Goal: Obtain resource: Download file/media

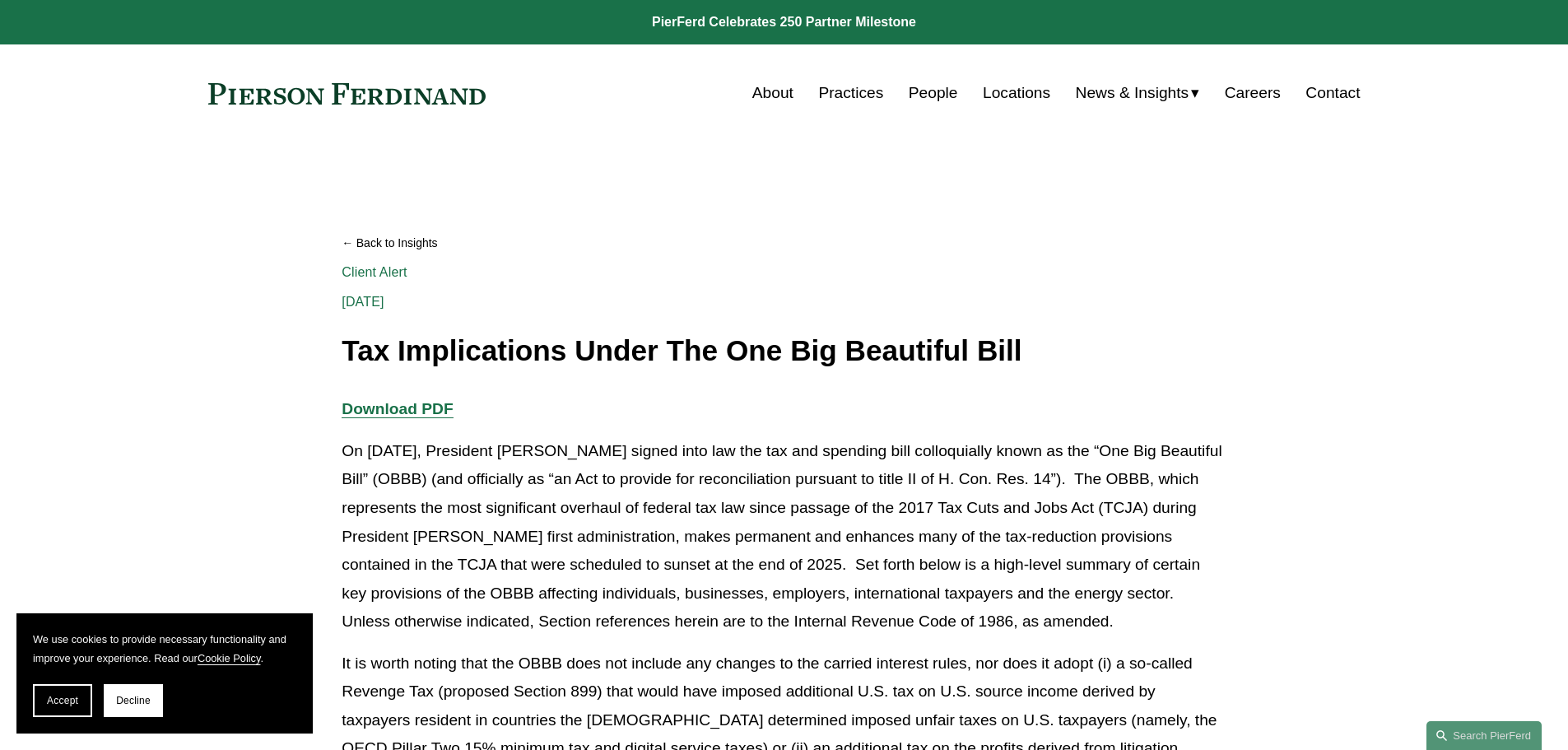
scroll to position [3749, 0]
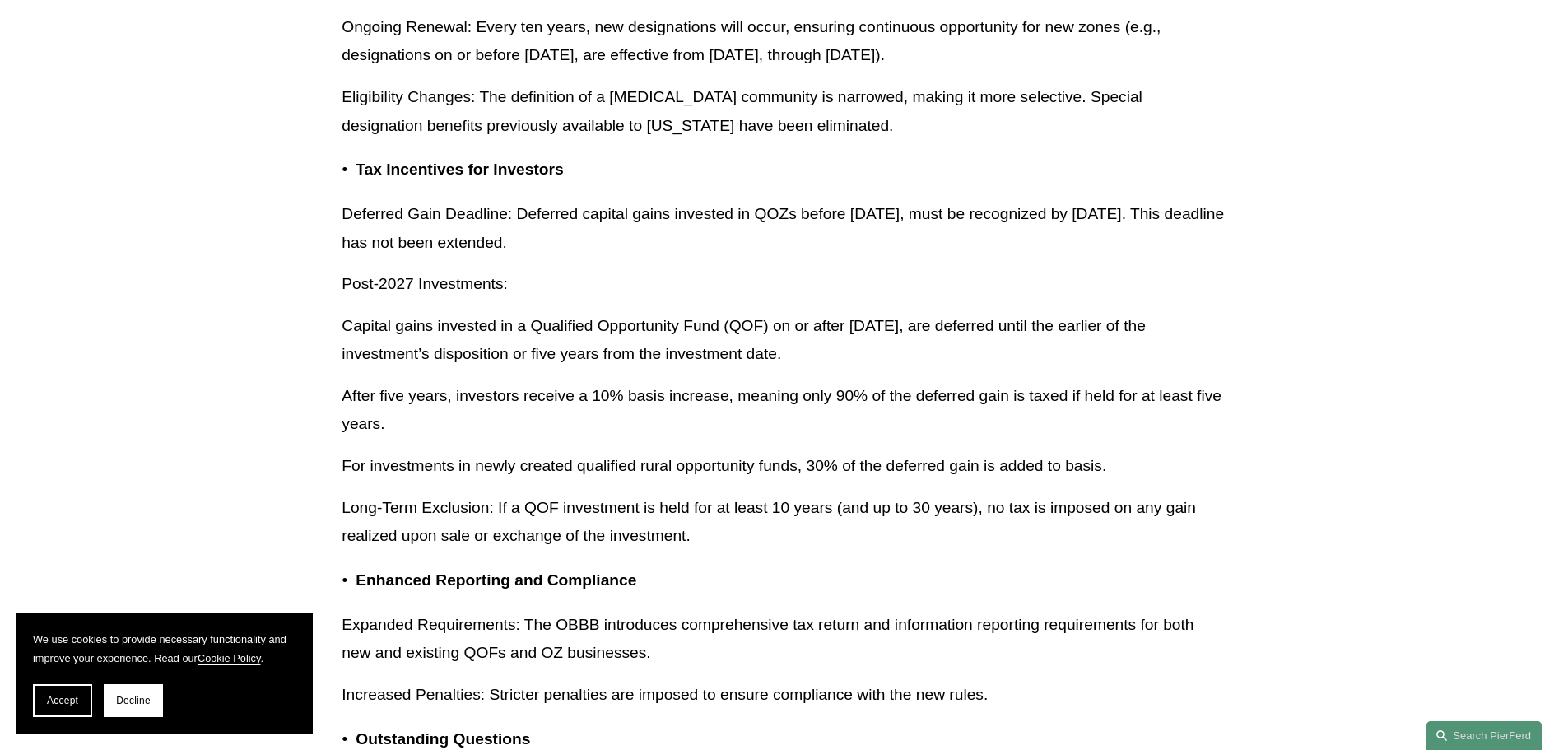
click at [650, 233] on p "Deferred Gain Deadline: Deferred capital gains invested in QOZs before [DATE], …" at bounding box center [783, 228] width 884 height 57
click at [781, 246] on p "Deferred Gain Deadline: Deferred capital gains invested in QOZs before [DATE], …" at bounding box center [783, 228] width 884 height 57
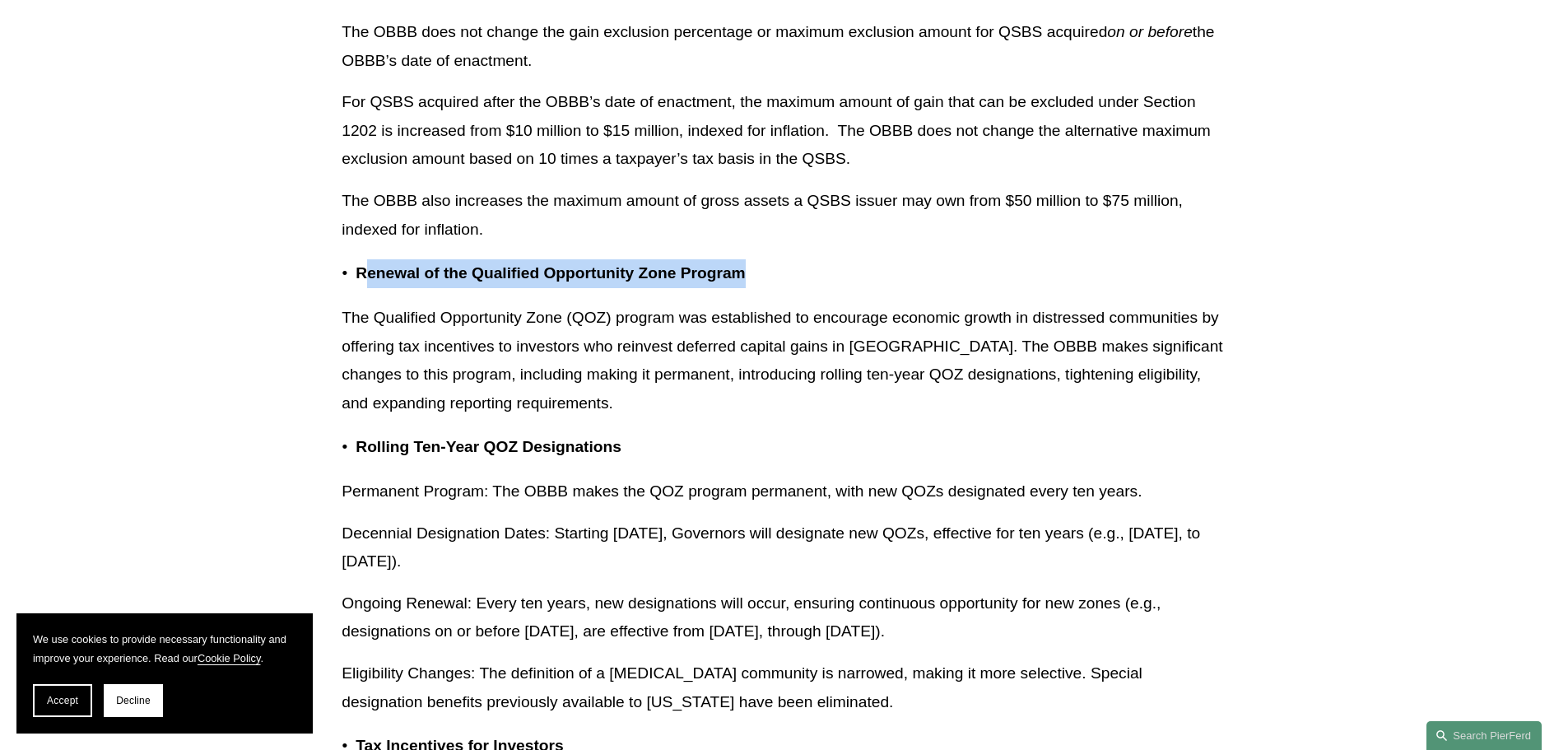
drag, startPoint x: 364, startPoint y: 299, endPoint x: 775, endPoint y: 289, distance: 411.1
click at [775, 288] on p "Renewal of the Qualified Opportunity Zone Program" at bounding box center [790, 273] width 870 height 28
click at [539, 282] on strong "Renewal of the Qualified Opportunity Zone Program" at bounding box center [550, 273] width 389 height 17
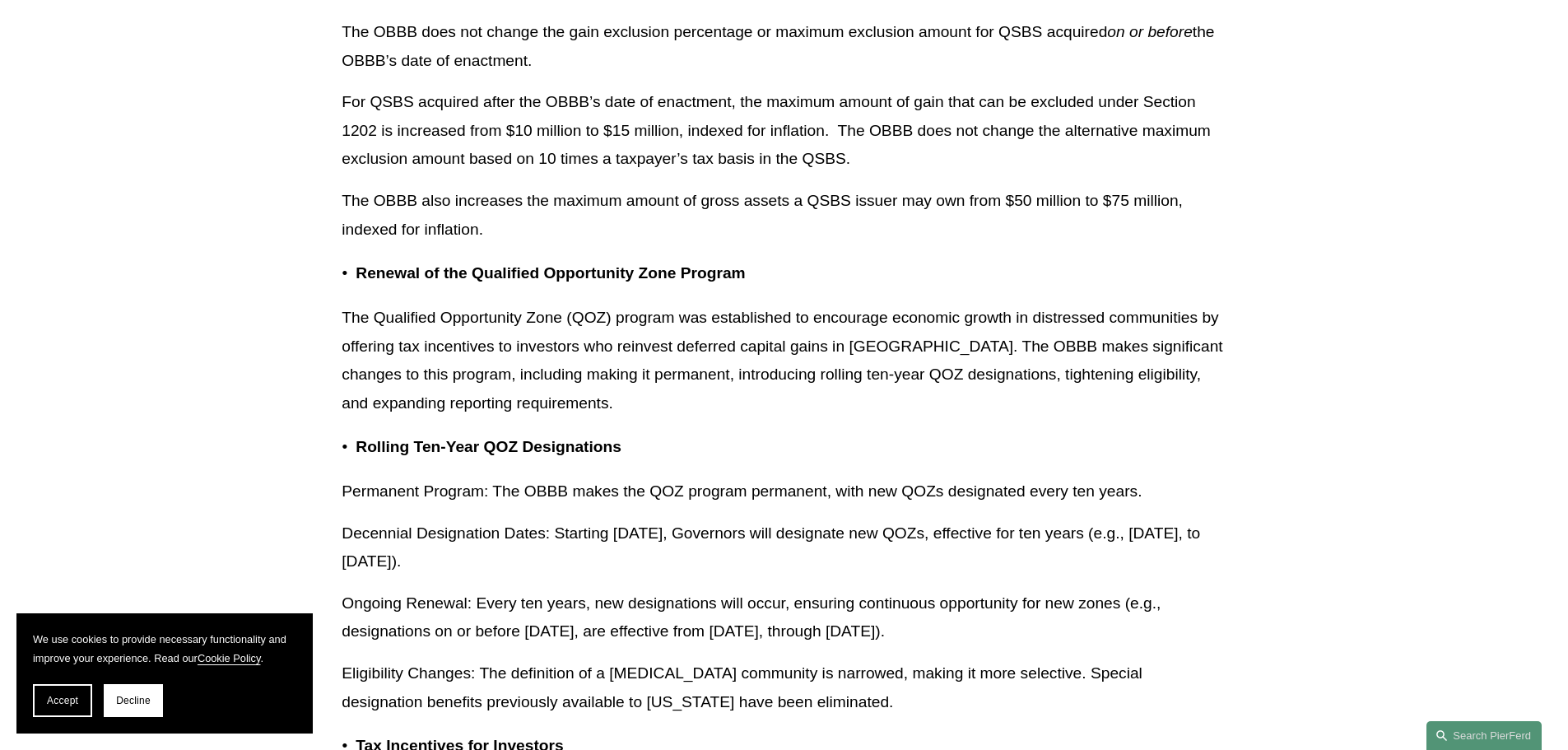
click at [379, 282] on strong "Renewal of the Qualified Opportunity Zone Program" at bounding box center [550, 273] width 389 height 17
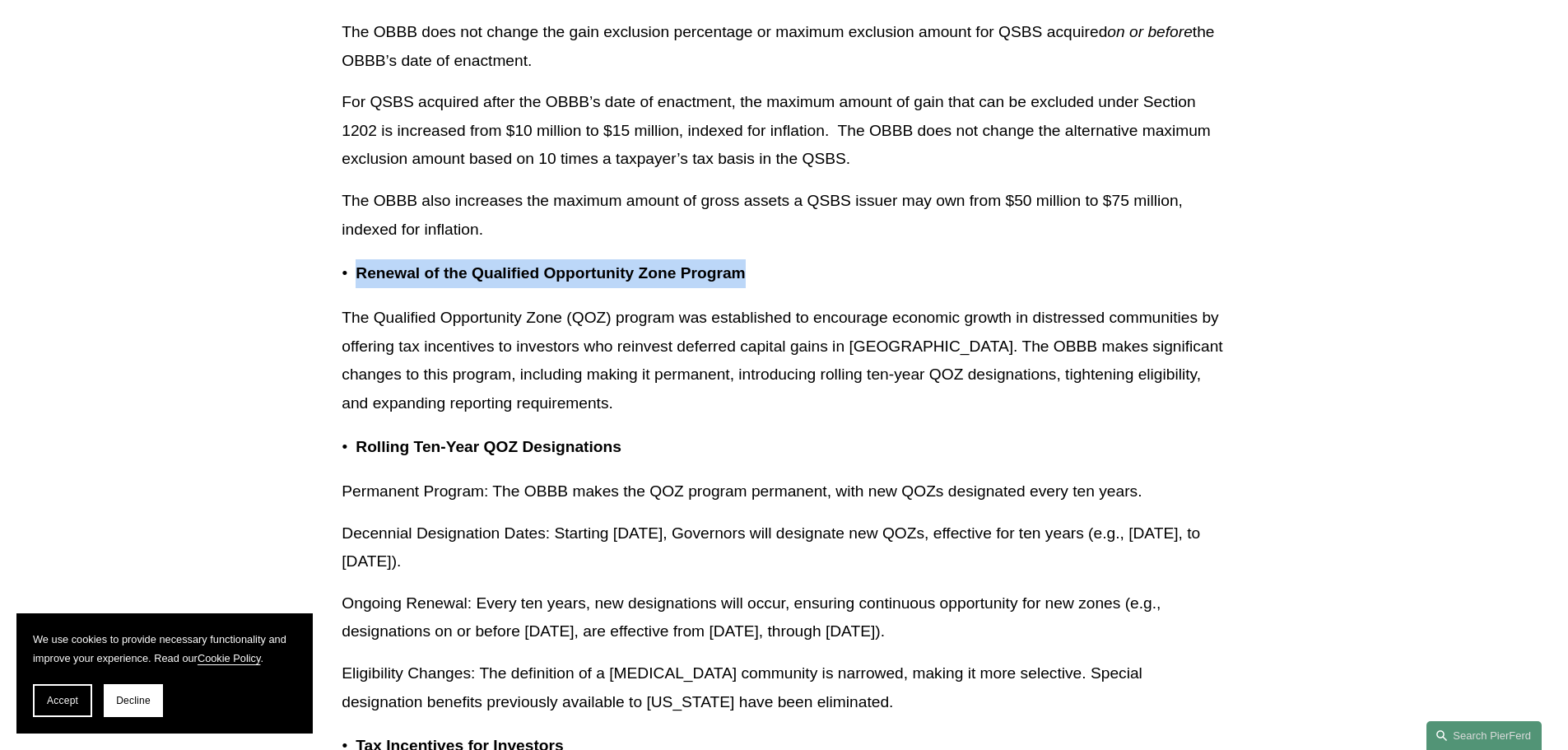
drag, startPoint x: 351, startPoint y: 299, endPoint x: 768, endPoint y: 290, distance: 417.1
click at [768, 288] on p "Renewal of the Qualified Opportunity Zone Program" at bounding box center [790, 273] width 870 height 28
click at [766, 288] on p "Renewal of the Qualified Opportunity Zone Program" at bounding box center [790, 273] width 870 height 28
drag, startPoint x: 523, startPoint y: 307, endPoint x: 390, endPoint y: 300, distance: 133.2
click at [355, 288] on p "Renewal of the Qualified Opportunity Zone Program" at bounding box center [790, 273] width 870 height 28
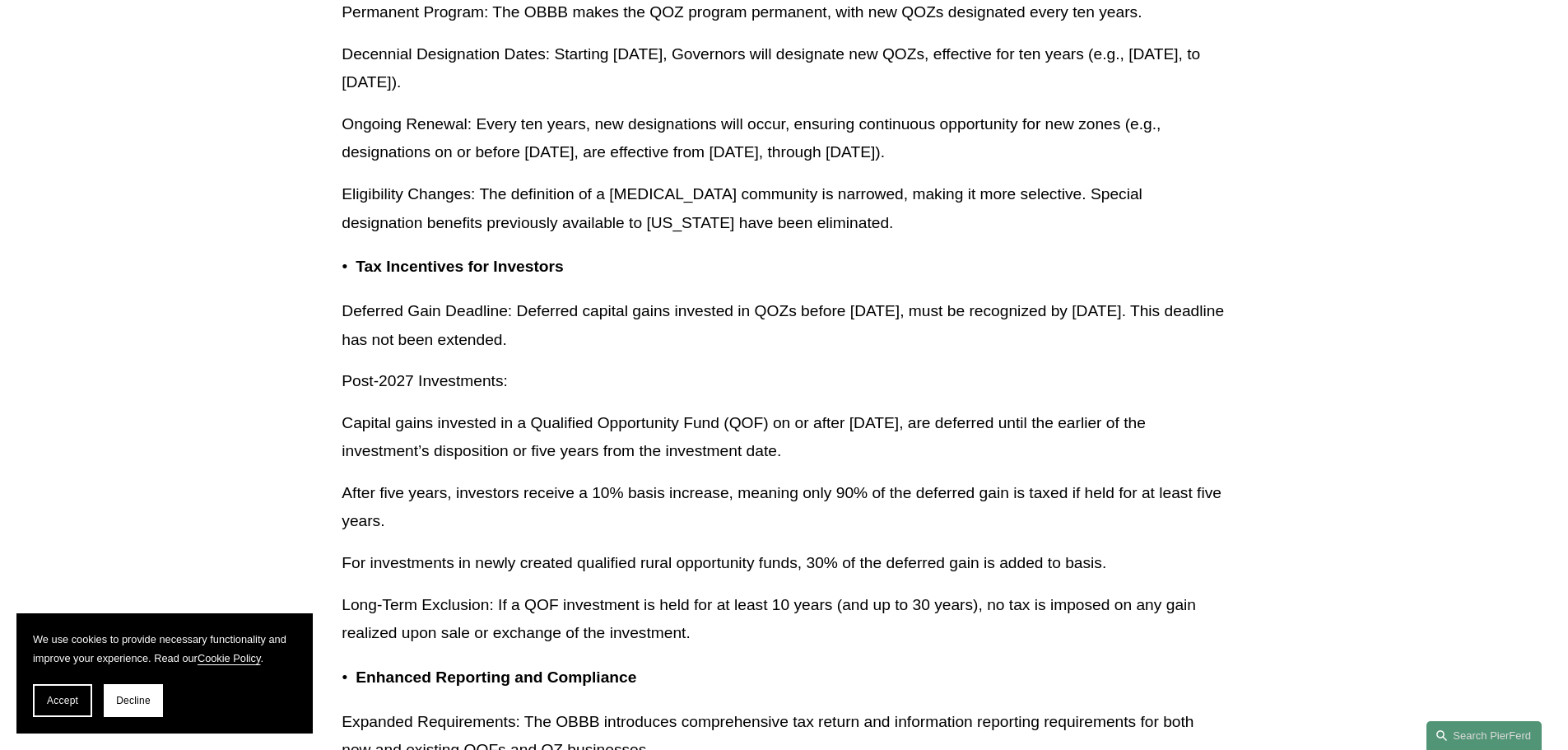
scroll to position [3749, 0]
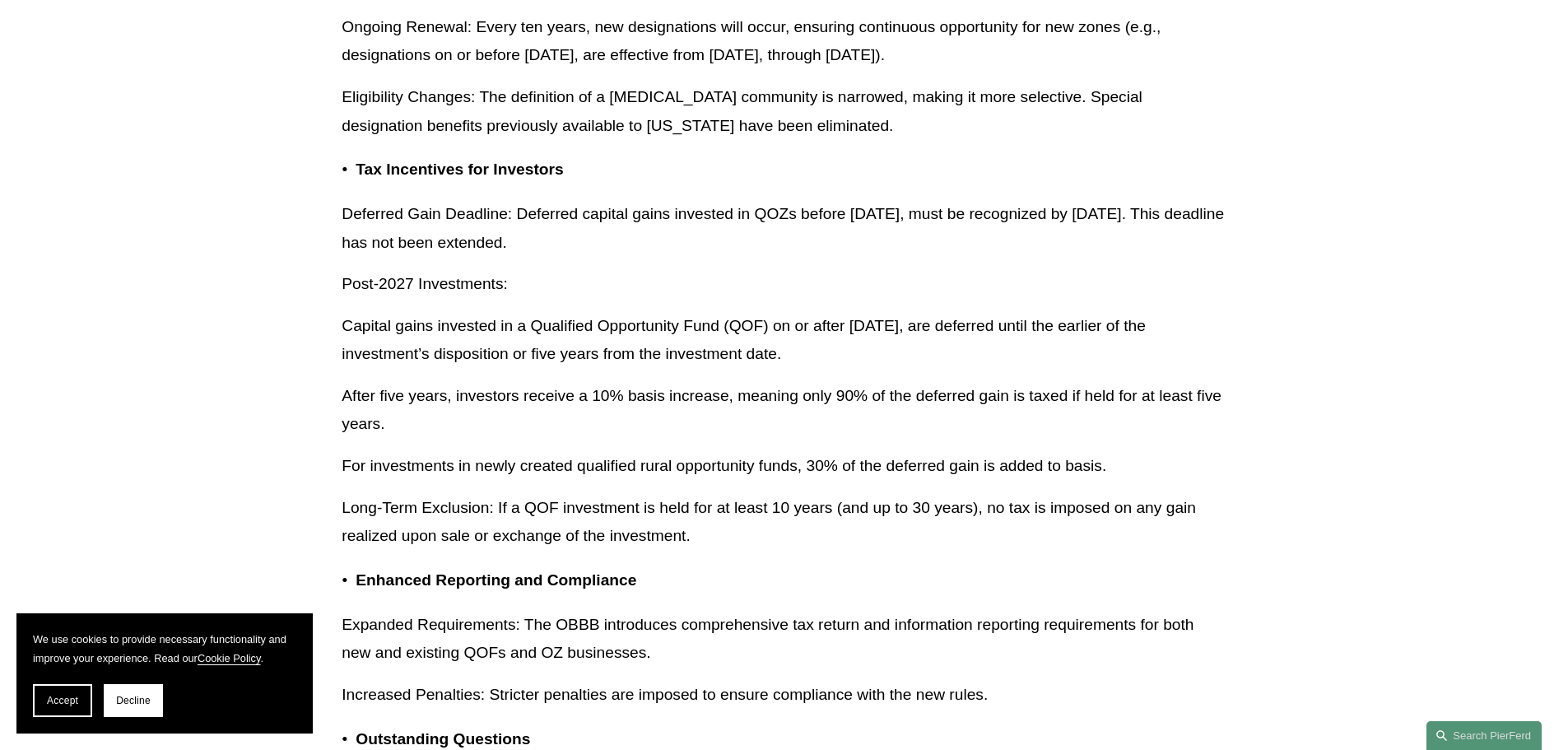
drag, startPoint x: 330, startPoint y: 350, endPoint x: 887, endPoint y: 387, distance: 558.2
